Goal: Task Accomplishment & Management: Use online tool/utility

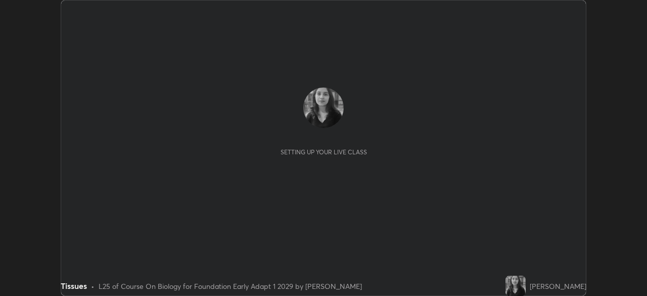
scroll to position [296, 647]
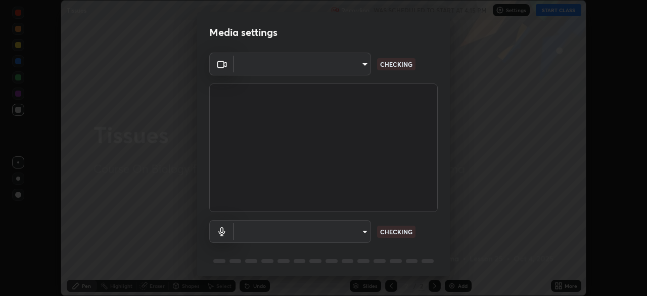
type input "04ab70ffbed74b477ce71415e9c4e4e0f4039a15b7a2e0fb27f761f5d763d4c6"
type input "communications"
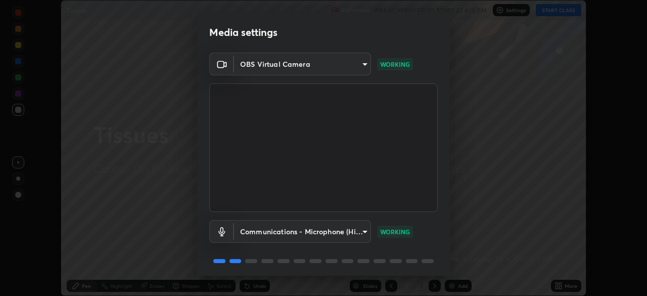
scroll to position [36, 0]
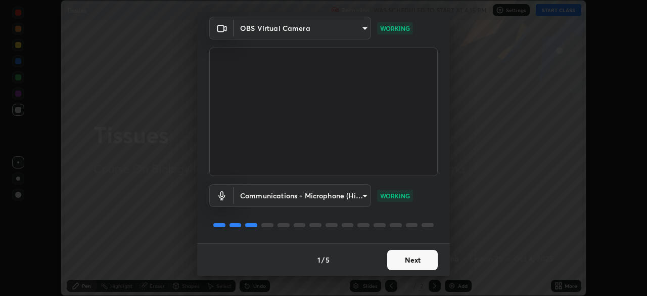
click at [391, 262] on button "Next" at bounding box center [412, 260] width 51 height 20
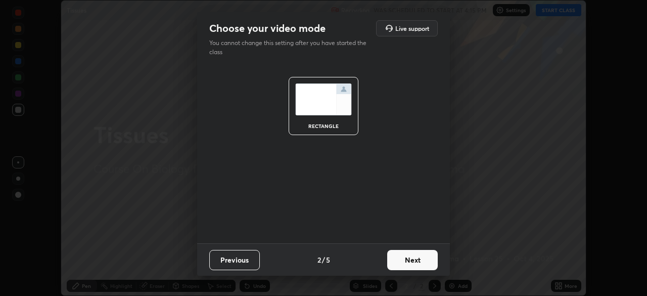
scroll to position [0, 0]
click at [404, 258] on button "Next" at bounding box center [412, 260] width 51 height 20
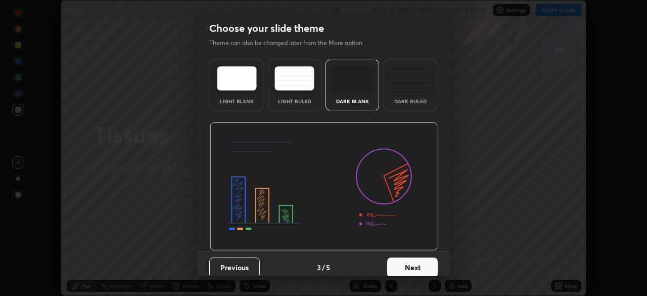
click at [408, 269] on button "Next" at bounding box center [412, 267] width 51 height 20
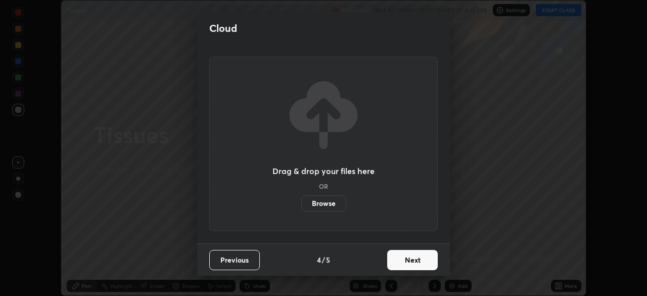
click at [408, 263] on button "Next" at bounding box center [412, 260] width 51 height 20
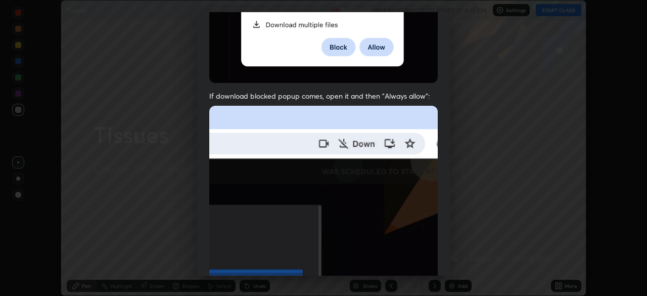
scroll to position [242, 0]
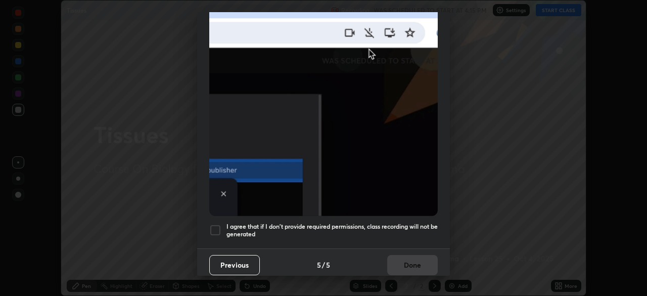
click at [218, 226] on div at bounding box center [215, 230] width 12 height 12
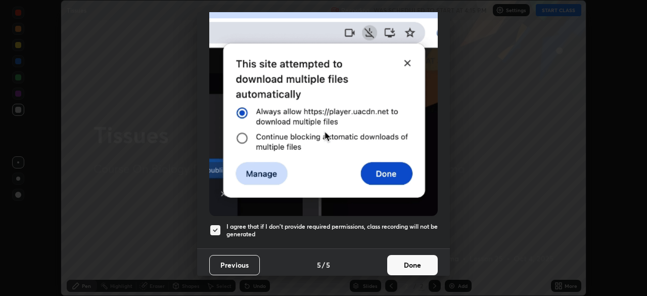
click at [410, 262] on button "Done" at bounding box center [412, 265] width 51 height 20
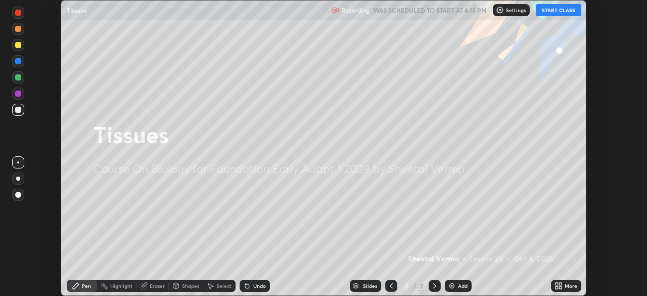
click at [553, 9] on button "START CLASS" at bounding box center [558, 10] width 45 height 12
